Goal: Navigation & Orientation: Understand site structure

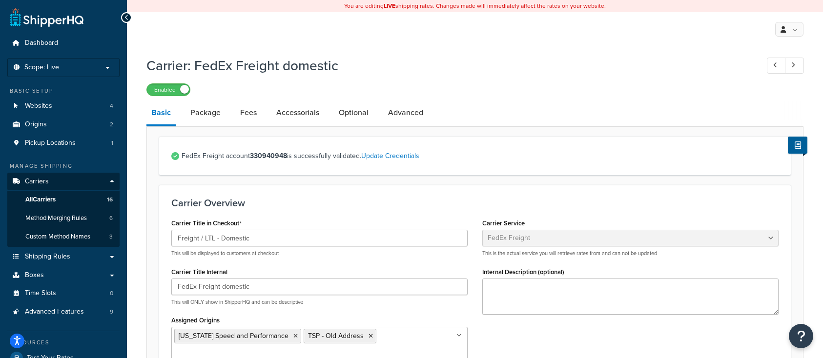
select select "fedExFreight"
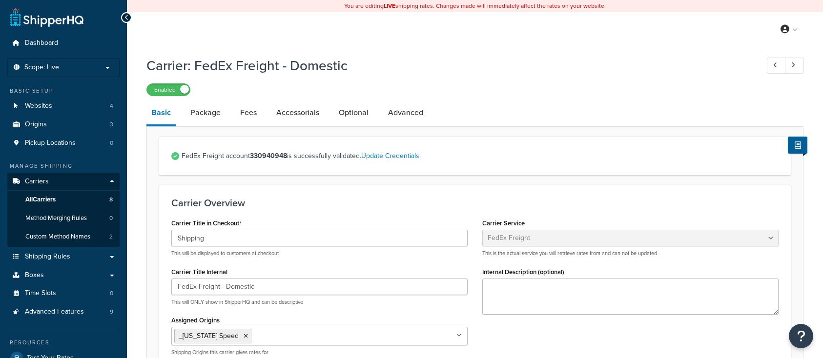
select select "fedExFreight"
click at [426, 64] on h1 "Carrier: FedEx Freight - Domestic" at bounding box center [447, 65] width 603 height 19
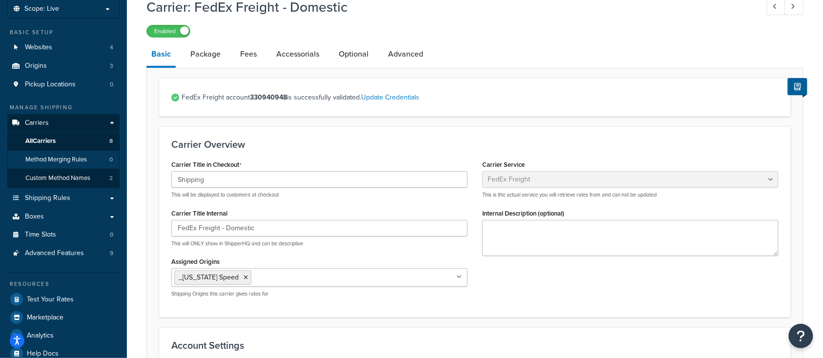
scroll to position [65, 0]
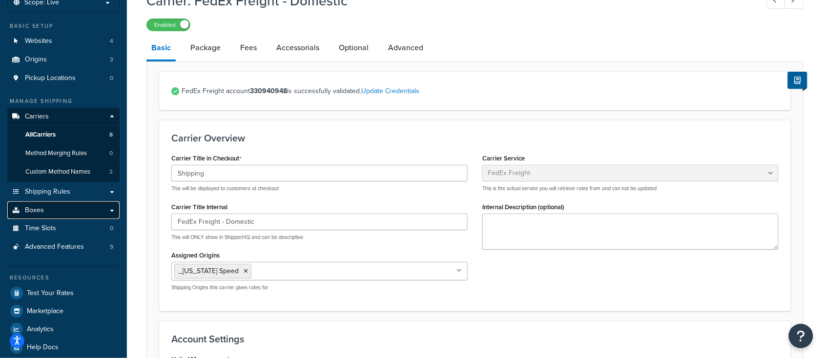
click at [42, 212] on span "Boxes" at bounding box center [34, 211] width 19 height 8
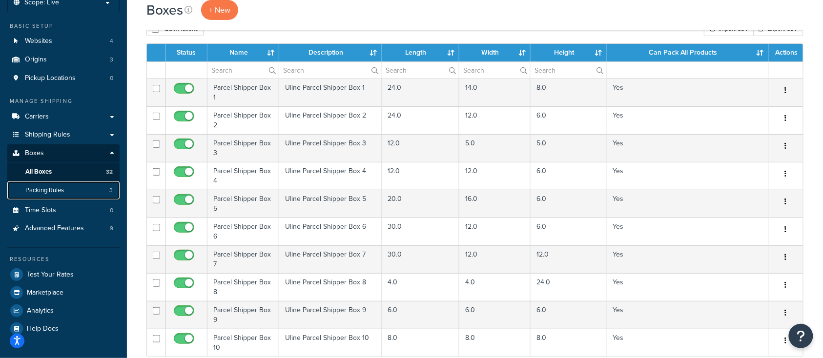
click at [60, 190] on span "Packing Rules" at bounding box center [44, 191] width 39 height 8
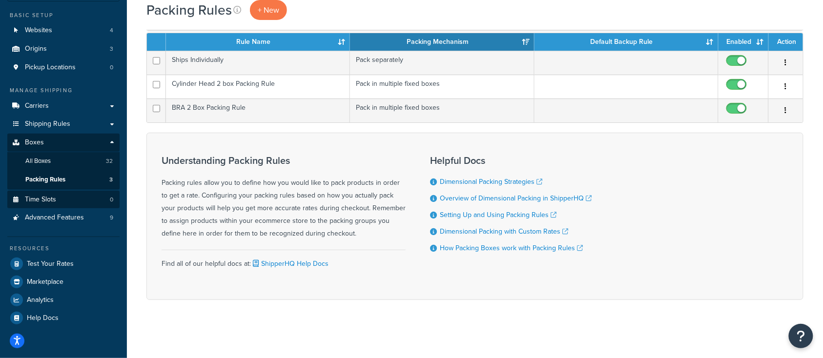
scroll to position [11, 0]
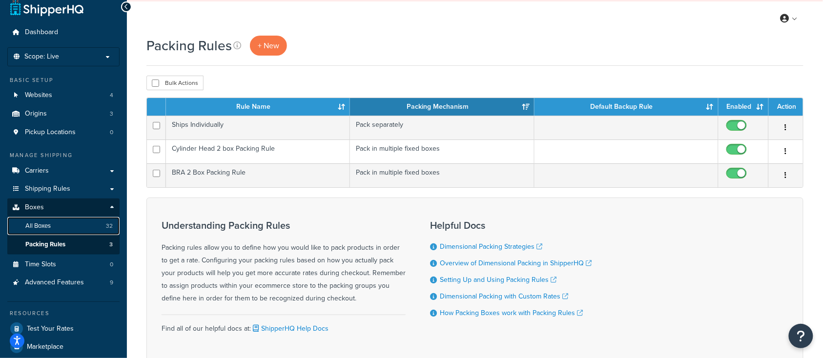
click at [41, 226] on span "All Boxes" at bounding box center [37, 226] width 25 height 8
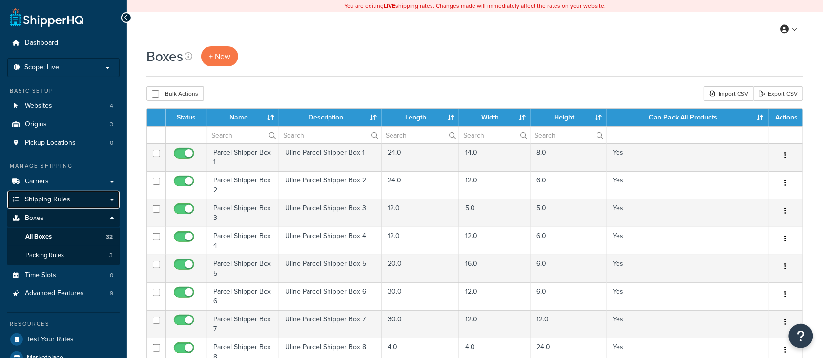
click at [45, 201] on span "Shipping Rules" at bounding box center [47, 200] width 45 height 8
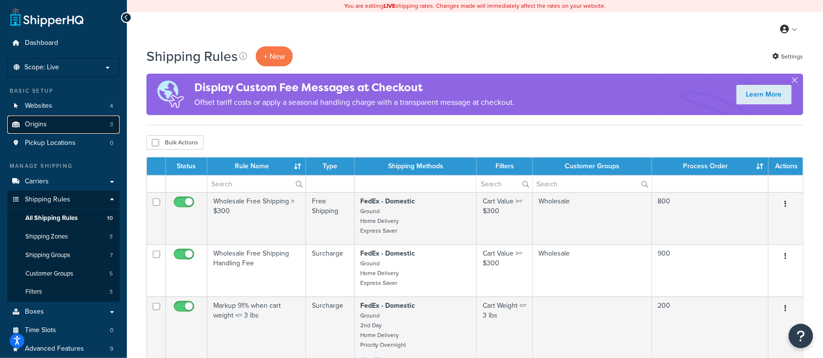
click at [48, 126] on link "Origins 3" at bounding box center [63, 125] width 112 height 18
